Goal: Browse casually

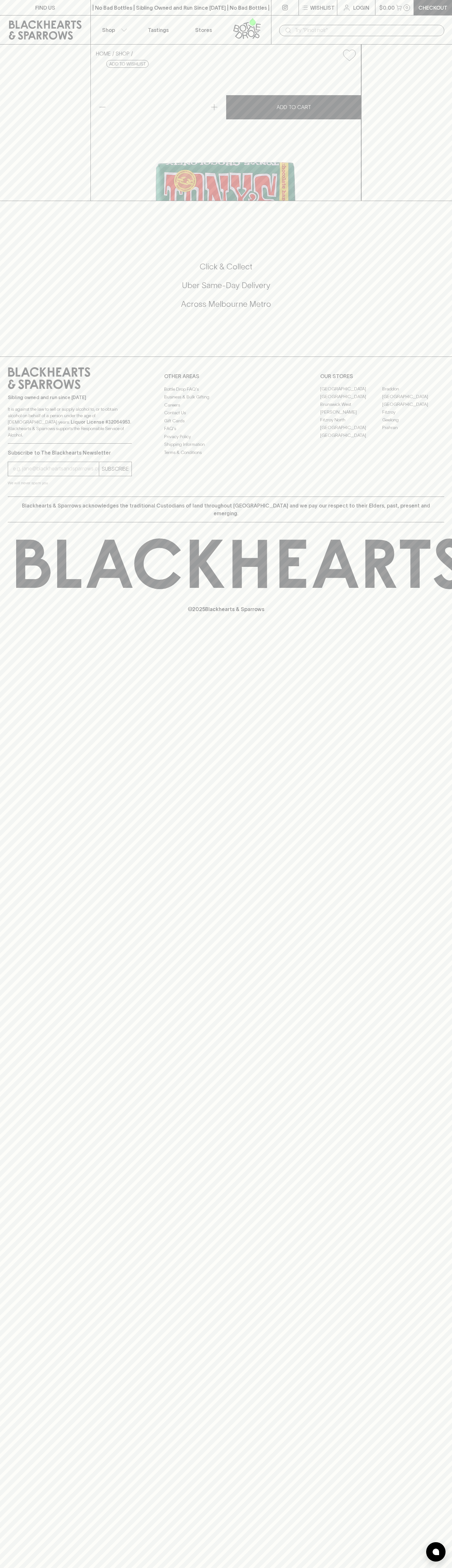
click at [429, 1275] on div "FIND US | No Bad Bottles | Sibling Owned and Run Since [DATE] | No Bad Bottles …" at bounding box center [226, 784] width 452 height 1568
click at [428, 1567] on html "FIND US | No Bad Bottles | Sibling Owned and Run Since [DATE] | No Bad Bottles …" at bounding box center [226, 784] width 452 height 1568
click at [1, 201] on div "HOME SHOP [PERSON_NAME]'s Chocolonely Milk Hazelnut Chocolate $10.00 Add to wis…" at bounding box center [226, 122] width 452 height 156
